Goal: Transaction & Acquisition: Purchase product/service

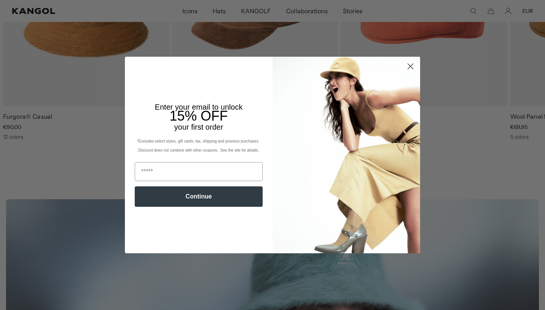
click at [409, 65] on icon "Close dialog" at bounding box center [410, 66] width 5 height 5
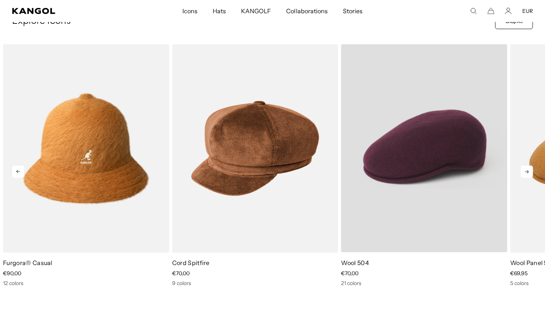
scroll to position [0, 156]
click at [457, 175] on video "Wool 504" at bounding box center [424, 148] width 166 height 208
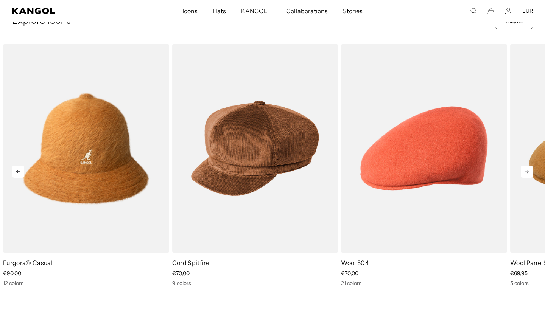
click at [524, 174] on icon at bounding box center [526, 172] width 12 height 12
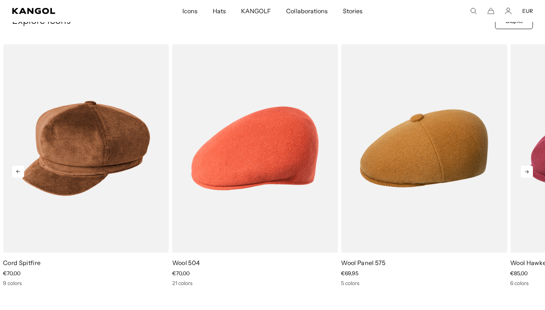
scroll to position [0, 0]
click at [524, 175] on icon at bounding box center [526, 172] width 12 height 12
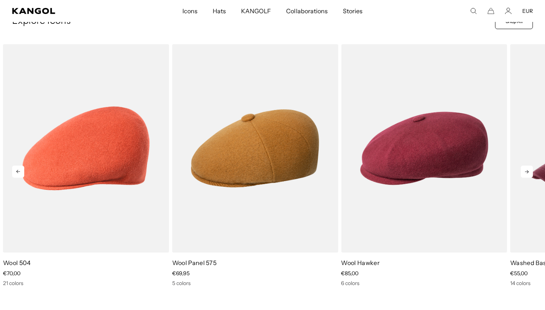
click at [524, 175] on icon at bounding box center [526, 172] width 12 height 12
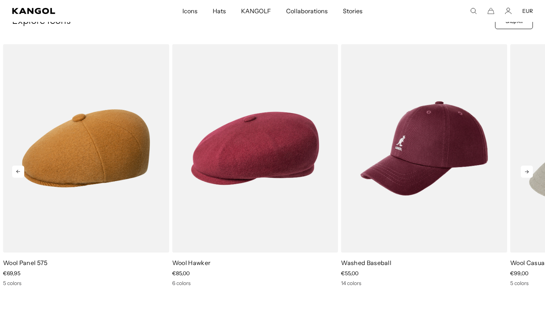
click at [524, 175] on icon at bounding box center [526, 172] width 12 height 12
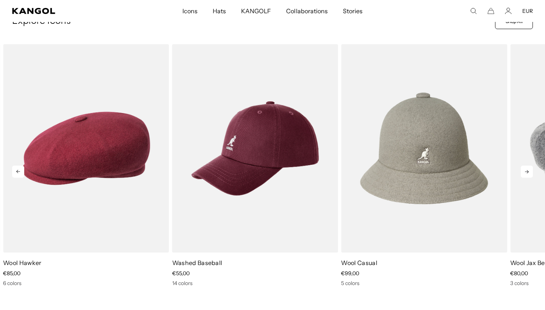
click at [524, 175] on icon at bounding box center [526, 172] width 12 height 12
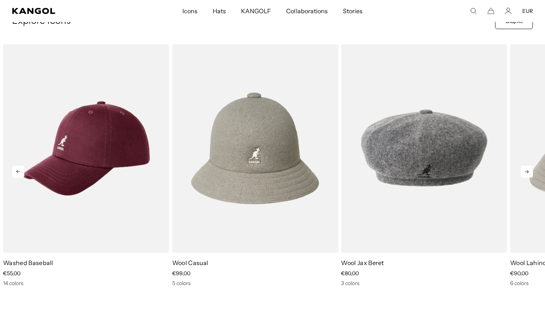
click at [524, 175] on icon at bounding box center [526, 172] width 12 height 12
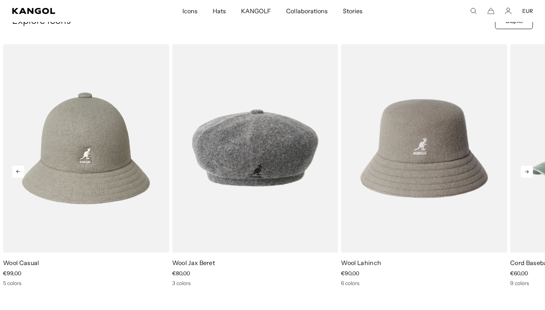
scroll to position [0, 156]
click at [524, 175] on icon at bounding box center [526, 172] width 12 height 12
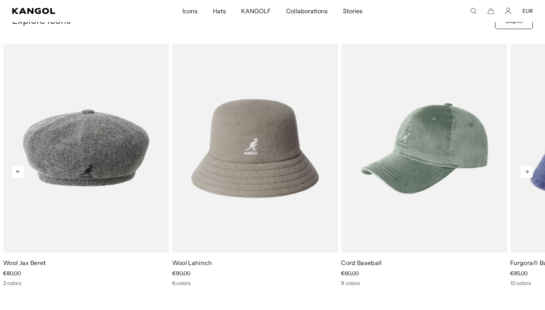
click at [524, 175] on icon at bounding box center [526, 172] width 12 height 12
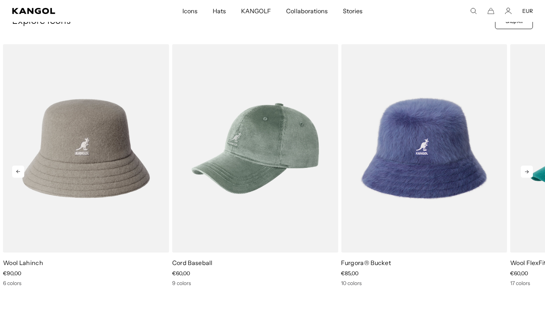
click at [524, 175] on icon at bounding box center [526, 172] width 12 height 12
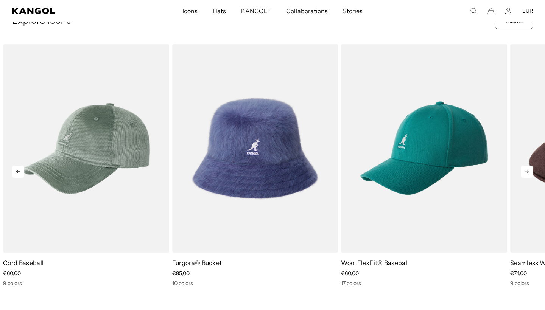
click at [524, 175] on icon at bounding box center [526, 172] width 12 height 12
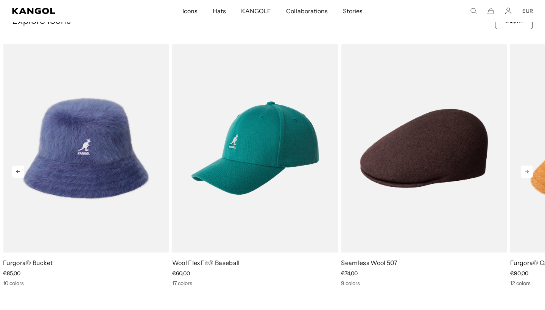
click at [524, 175] on icon at bounding box center [526, 172] width 12 height 12
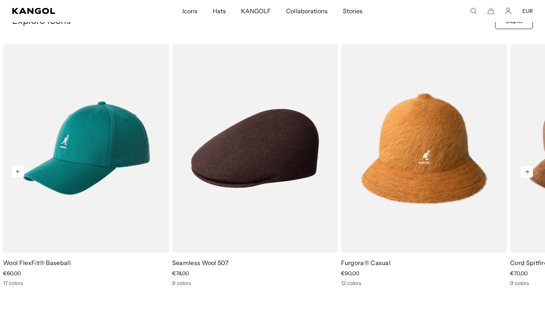
click at [524, 175] on icon at bounding box center [526, 172] width 12 height 12
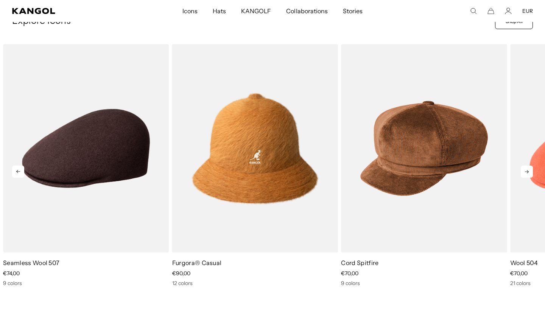
click at [524, 175] on icon at bounding box center [526, 172] width 12 height 12
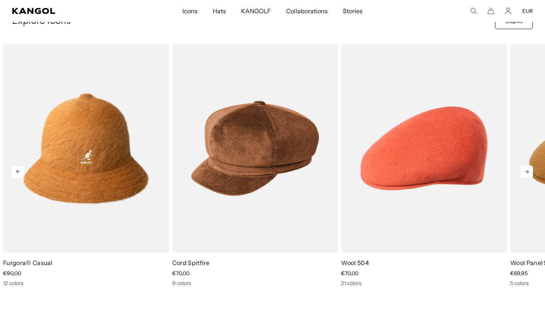
click at [524, 174] on icon at bounding box center [526, 172] width 12 height 12
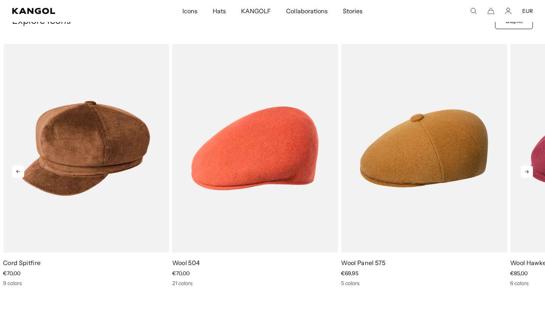
click at [524, 174] on icon at bounding box center [526, 172] width 12 height 12
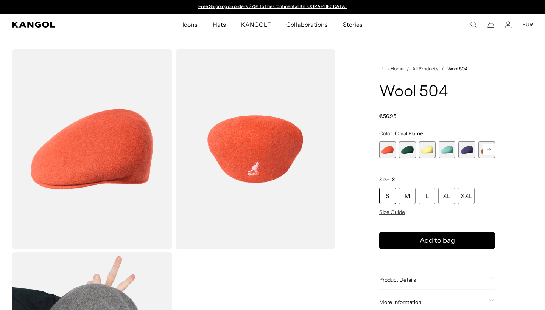
scroll to position [49, 0]
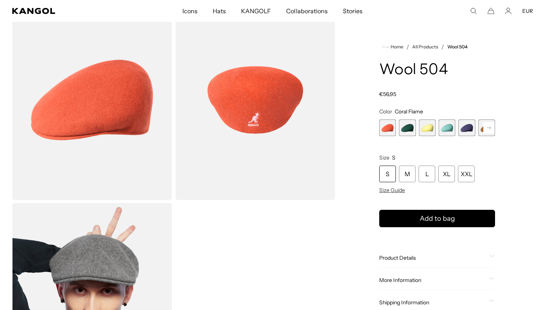
click at [491, 129] on rect at bounding box center [488, 127] width 11 height 11
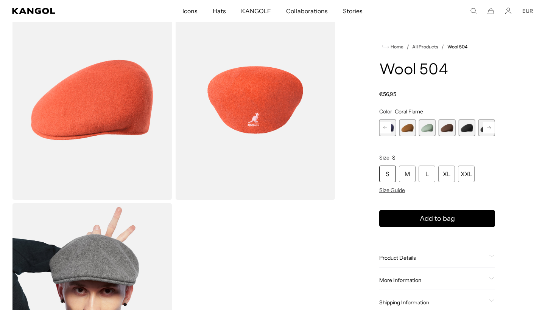
click at [491, 129] on rect at bounding box center [488, 127] width 11 height 11
click at [444, 130] on span "10 of 21" at bounding box center [446, 127] width 17 height 17
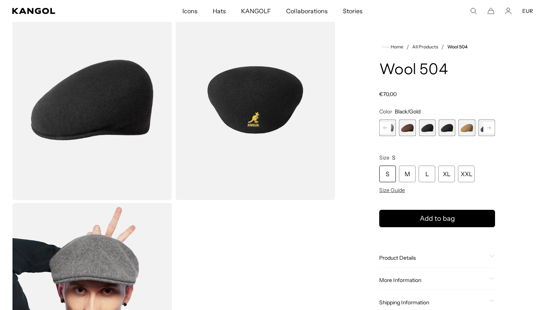
click at [431, 130] on span "9 of 21" at bounding box center [427, 127] width 17 height 17
